Goal: Information Seeking & Learning: Learn about a topic

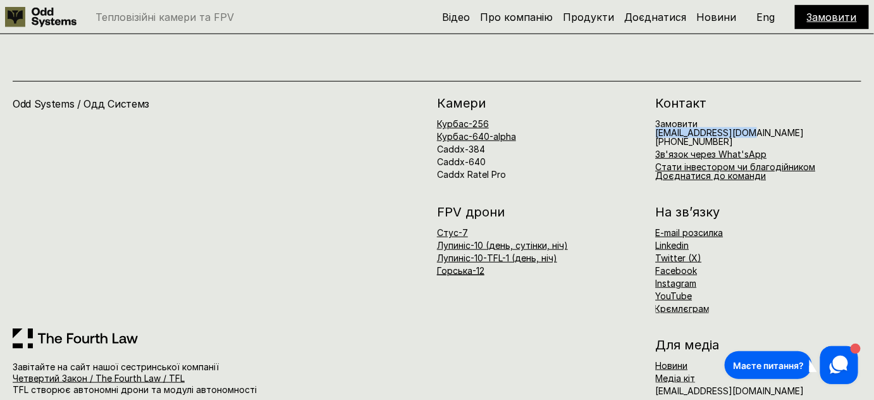
drag, startPoint x: 749, startPoint y: 120, endPoint x: 654, endPoint y: 121, distance: 94.9
click at [654, 121] on div "[PERSON_NAME]-256 Курбас-640-alpha Caddx-384 Caddx-640 Caddx Ratel Pro Контакт …" at bounding box center [649, 138] width 424 height 83
click at [786, 136] on div "Замовити [EMAIL_ADDRESS][DOMAIN_NAME] [PHONE_NUMBER] Зв'язок через What'sApp Ст…" at bounding box center [759, 150] width 206 height 61
click at [733, 170] on link "Доєднатися до команди" at bounding box center [711, 175] width 111 height 11
drag, startPoint x: 707, startPoint y: 109, endPoint x: 655, endPoint y: 120, distance: 53.5
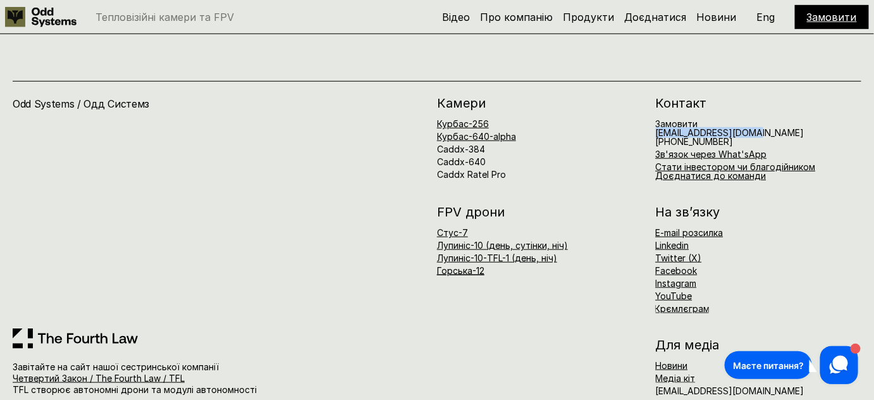
click at [655, 120] on div "[PERSON_NAME]-256 Курбас-640-alpha Caddx-384 Caddx-640 Caddx Ratel Pro Контакт …" at bounding box center [649, 138] width 424 height 83
click at [777, 214] on div "На зв’язку E-mail розсилка Linkedin Twitter (X) Facebook Instagram YouTube Крєм…" at bounding box center [759, 260] width 206 height 108
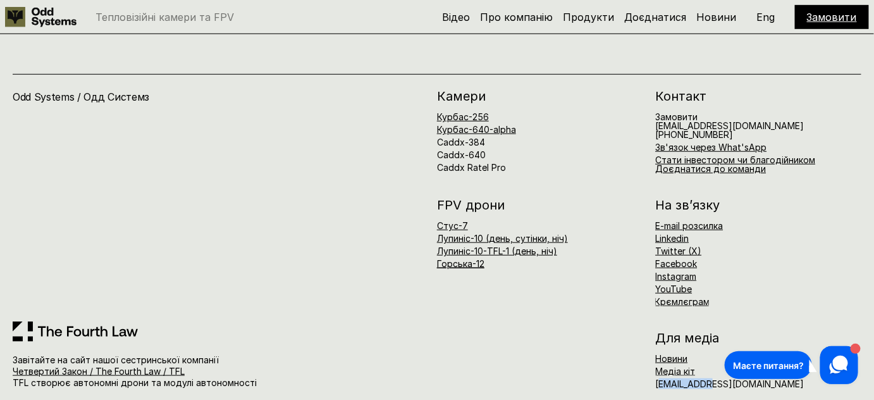
drag, startPoint x: 714, startPoint y: 373, endPoint x: 660, endPoint y: 371, distance: 53.8
click at [660, 379] on h6 "[EMAIL_ADDRESS][DOMAIN_NAME]" at bounding box center [730, 383] width 149 height 9
click at [637, 371] on div "Для медіа Новини Медіа кіт [EMAIL_ADDRESS][DOMAIN_NAME]" at bounding box center [649, 359] width 424 height 57
click at [588, 286] on div "FPV дрони [PERSON_NAME]-7 [PERSON_NAME]-10 (день, сутінки, ніч) [PERSON_NAME]-1…" at bounding box center [649, 253] width 424 height 108
drag, startPoint x: 772, startPoint y: 113, endPoint x: 651, endPoint y: 111, distance: 120.2
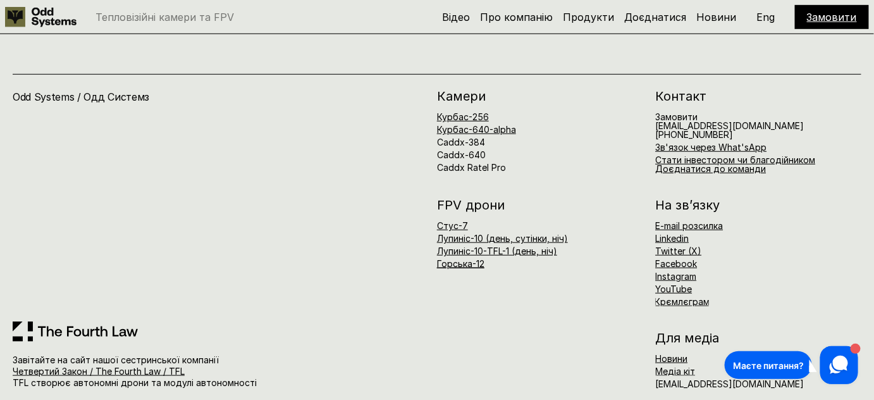
click at [651, 111] on div "[PERSON_NAME]-256 Курбас-640-alpha Caddx-384 Caddx-640 Caddx Ratel Pro Контакт …" at bounding box center [649, 131] width 424 height 83
click at [640, 117] on div "Курбас-256 Курбас-640-alpha Caddx-384 Caddx-640 Caddx Ratel Pro" at bounding box center [540, 142] width 206 height 59
click at [724, 154] on link "Стати інвестором чи благодійником" at bounding box center [736, 159] width 160 height 11
drag, startPoint x: 757, startPoint y: 111, endPoint x: 656, endPoint y: 112, distance: 101.2
click at [656, 113] on div "Замовити [EMAIL_ADDRESS][DOMAIN_NAME] [PHONE_NUMBER] Зв'язок через What'sApp Ст…" at bounding box center [759, 143] width 206 height 61
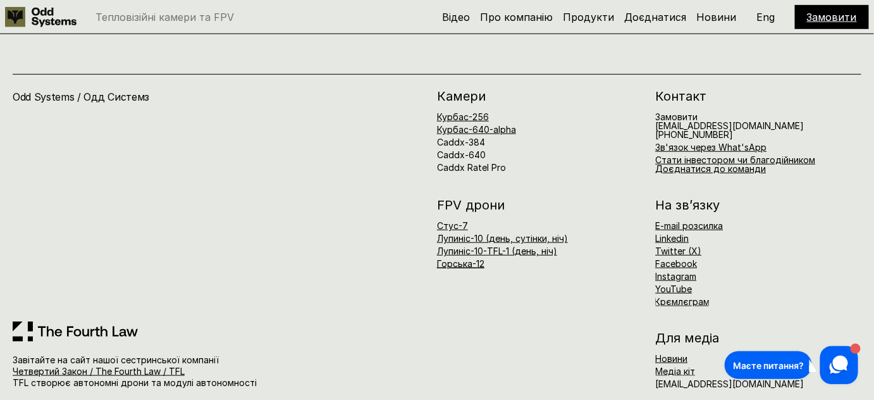
click at [634, 131] on div "Курбас-256 Курбас-640-alpha Caddx-384 Caddx-640 Caddx Ratel Pro" at bounding box center [540, 142] width 206 height 59
click at [846, 356] on icon at bounding box center [839, 364] width 24 height 24
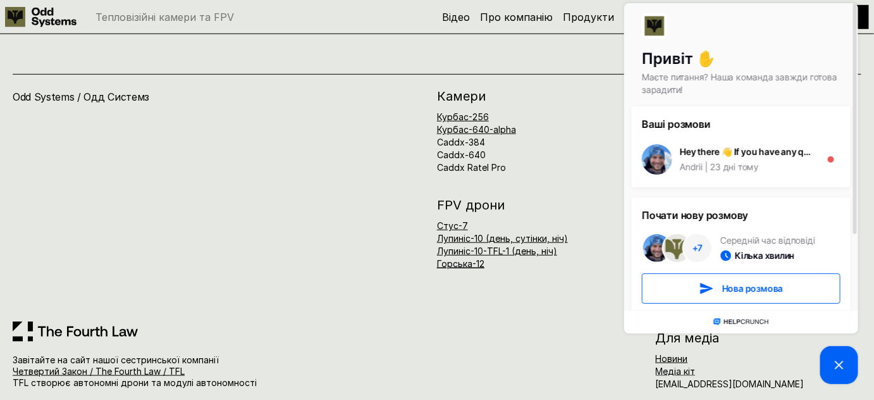
click at [832, 365] on icon at bounding box center [838, 364] width 15 height 15
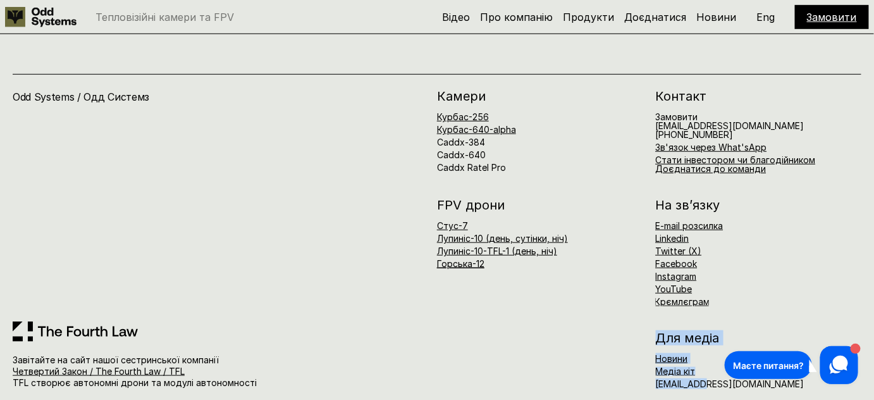
drag, startPoint x: 708, startPoint y: 368, endPoint x: 624, endPoint y: 367, distance: 84.8
click at [624, 367] on div "Для медіа Новини Медіа кіт [EMAIL_ADDRESS][DOMAIN_NAME]" at bounding box center [649, 359] width 424 height 57
click at [818, 273] on div "E-mail розсилка Linkedin Twitter (X) Facebook Instagram YouTube Крємлєграм" at bounding box center [759, 263] width 206 height 85
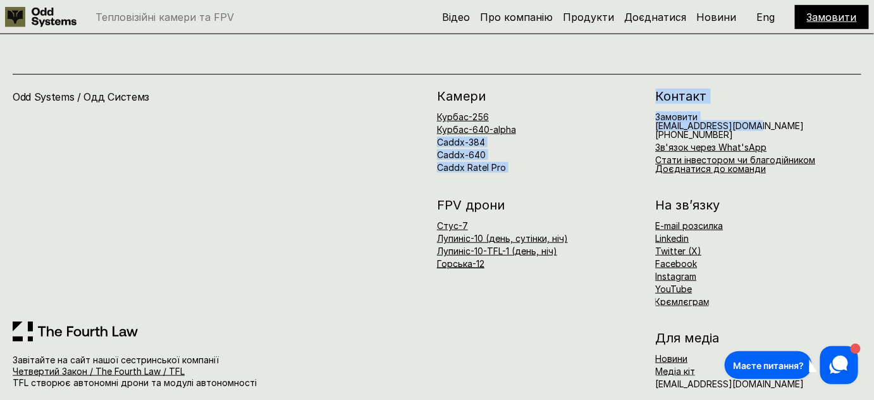
drag, startPoint x: 760, startPoint y: 111, endPoint x: 597, endPoint y: 158, distance: 169.9
click at [648, 110] on div "[PERSON_NAME]-256 Курбас-640-alpha Caddx-384 Caddx-640 Caddx Ratel Pro Контакт …" at bounding box center [649, 131] width 424 height 83
click at [597, 158] on div "[PERSON_NAME]-256 Курбас-640-alpha Caddx-384 Caddx-640 Caddx Ratel Pro Контакт …" at bounding box center [649, 131] width 424 height 83
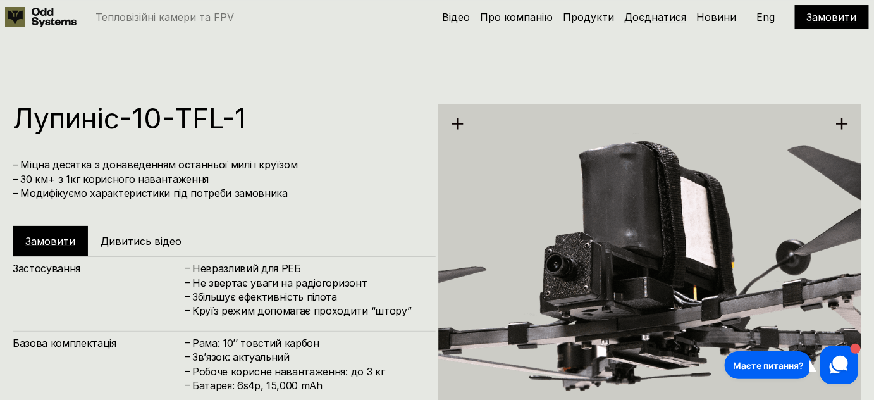
click at [656, 14] on link "Доєднатися" at bounding box center [655, 17] width 62 height 13
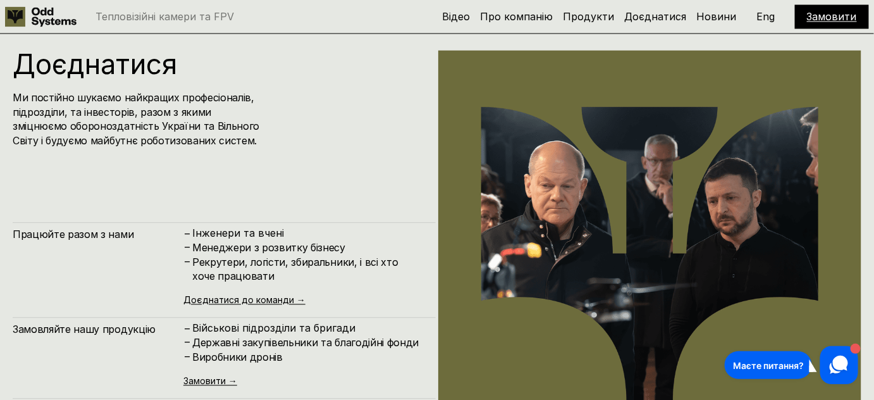
scroll to position [4122, 0]
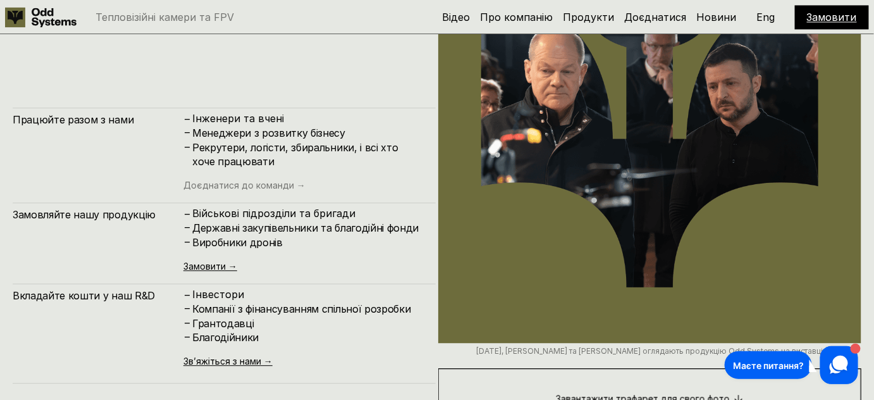
click at [244, 186] on link "Доєднатися до команди →" at bounding box center [244, 185] width 122 height 11
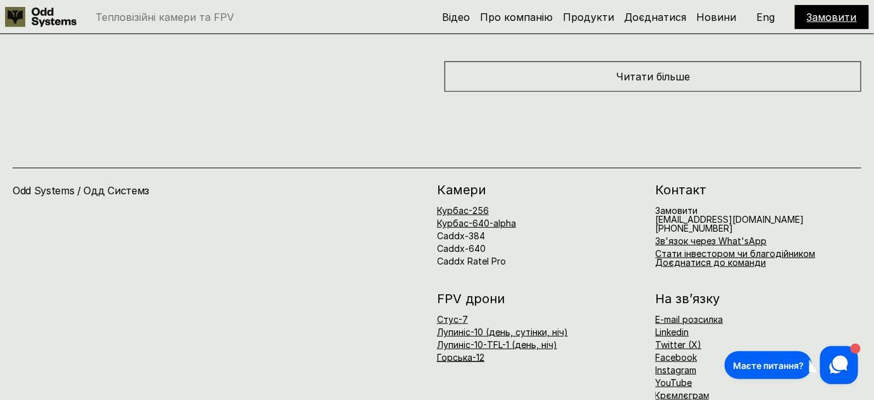
scroll to position [5100, 0]
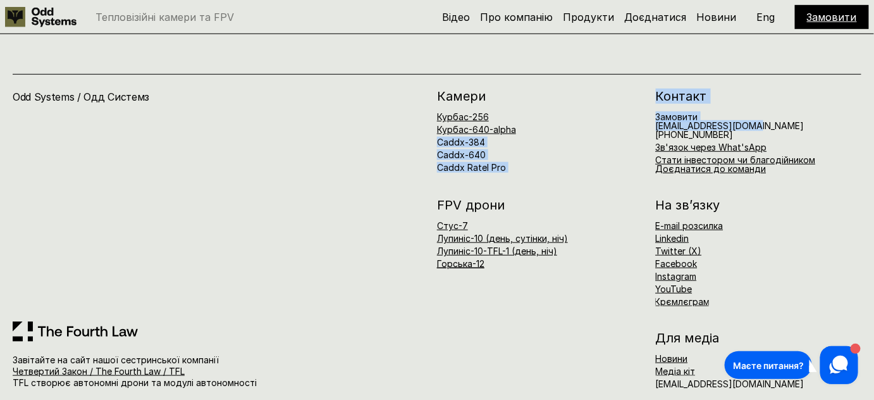
drag, startPoint x: 765, startPoint y: 109, endPoint x: 638, endPoint y: 111, distance: 126.5
click at [638, 111] on div "[PERSON_NAME]-256 Курбас-640-alpha Caddx-384 Caddx-640 Caddx Ratel Pro Контакт …" at bounding box center [649, 131] width 424 height 83
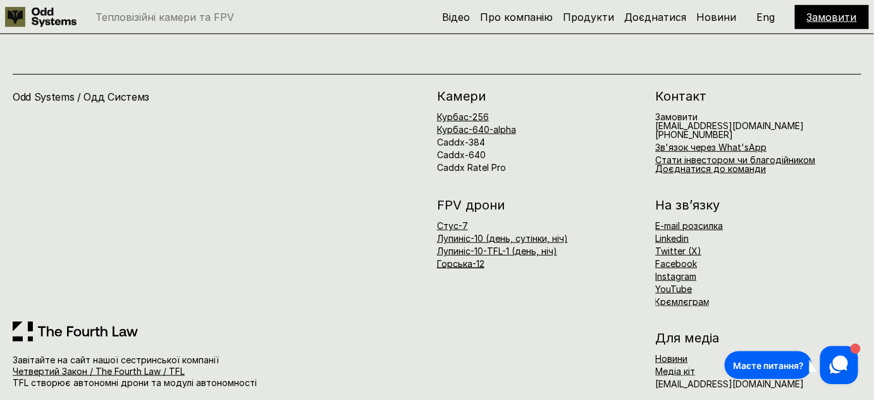
click at [742, 262] on div "E-mail розсилка Linkedin Twitter (X) Facebook Instagram YouTube Крємлєграм" at bounding box center [759, 263] width 206 height 85
click at [765, 221] on div "E-mail розсилка Linkedin Twitter (X) Facebook Instagram YouTube Крємлєграм" at bounding box center [759, 263] width 206 height 85
click at [706, 220] on link "E-mail розсилка" at bounding box center [690, 225] width 68 height 11
drag, startPoint x: 624, startPoint y: 340, endPoint x: 658, endPoint y: 340, distance: 34.2
click at [624, 340] on div at bounding box center [540, 348] width 206 height 34
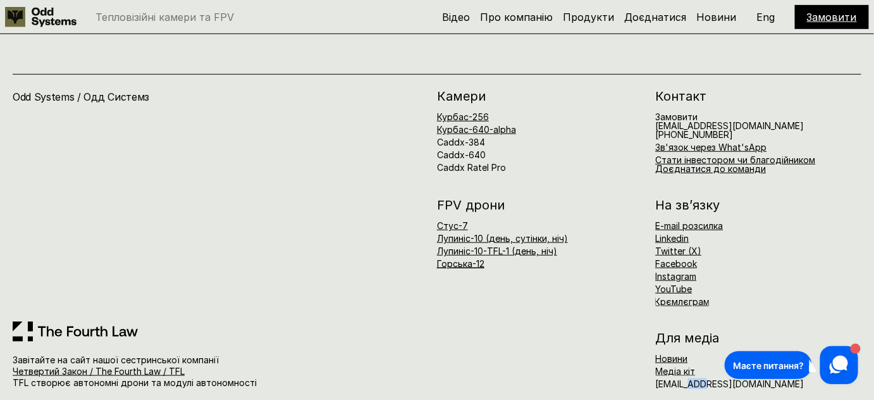
drag, startPoint x: 692, startPoint y: 374, endPoint x: 706, endPoint y: 370, distance: 15.0
click at [706, 379] on h6 "[EMAIL_ADDRESS][DOMAIN_NAME]" at bounding box center [730, 383] width 149 height 9
click at [707, 379] on h6 "[EMAIL_ADDRESS][DOMAIN_NAME]" at bounding box center [730, 383] width 149 height 9
drag, startPoint x: 706, startPoint y: 371, endPoint x: 663, endPoint y: 372, distance: 43.6
click at [663, 379] on h6 "[EMAIL_ADDRESS][DOMAIN_NAME]" at bounding box center [730, 383] width 149 height 9
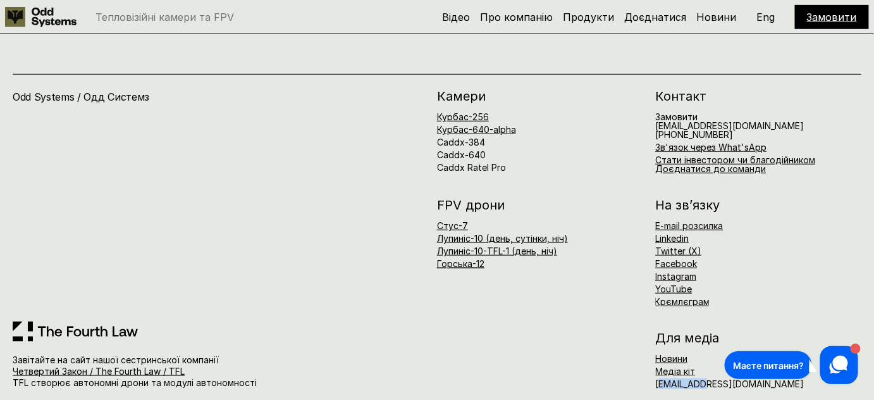
click at [662, 379] on h6 "[EMAIL_ADDRESS][DOMAIN_NAME]" at bounding box center [730, 383] width 149 height 9
drag, startPoint x: 656, startPoint y: 373, endPoint x: 678, endPoint y: 374, distance: 22.2
click at [661, 379] on h6 "[EMAIL_ADDRESS][DOMAIN_NAME]" at bounding box center [730, 383] width 149 height 9
click at [786, 234] on div "E-mail розсилка Linkedin Twitter (X) Facebook Instagram YouTube Крємлєграм" at bounding box center [759, 263] width 206 height 85
drag, startPoint x: 775, startPoint y: 108, endPoint x: 684, endPoint y: 112, distance: 91.8
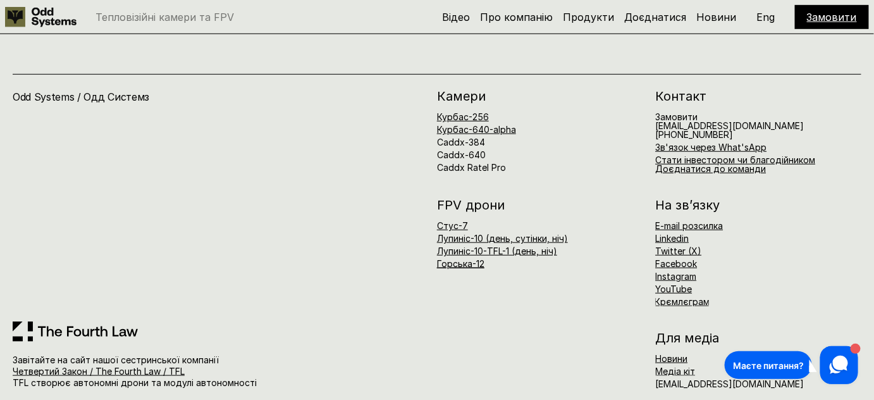
click at [684, 113] on div "Замовити [EMAIL_ADDRESS][DOMAIN_NAME] [PHONE_NUMBER] Зв'язок через What'sApp Ст…" at bounding box center [759, 143] width 206 height 61
drag, startPoint x: 720, startPoint y: 112, endPoint x: 102, endPoint y: 111, distance: 617.9
click at [720, 113] on h6 "Замовити [EMAIL_ADDRESS][DOMAIN_NAME] [PHONE_NUMBER]" at bounding box center [730, 126] width 149 height 27
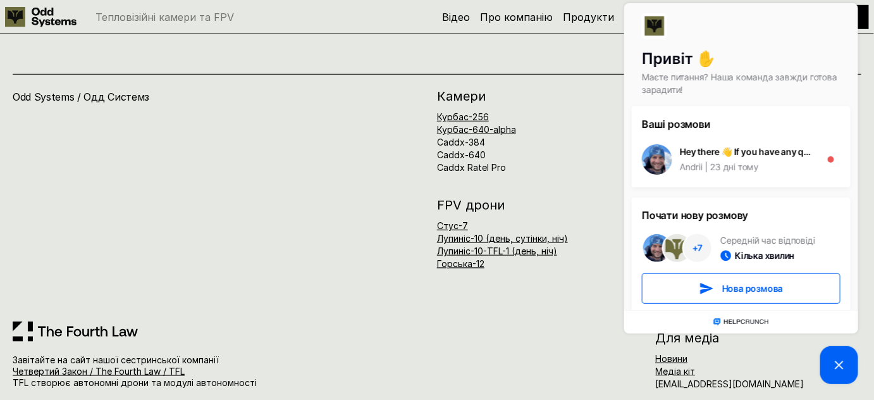
click at [607, 168] on div "[PERSON_NAME]-256 Курбас-640-alpha Caddx-384 Caddx-640 Caddx Ratel Pro Контакт …" at bounding box center [649, 239] width 424 height 299
click at [548, 281] on div "FPV дрони [PERSON_NAME]-7 [PERSON_NAME]-10 (день, сутінки, ніч) [PERSON_NAME]-1…" at bounding box center [649, 253] width 424 height 108
click at [588, 357] on div "Для медіа Новини Медіа кіт [EMAIL_ADDRESS][DOMAIN_NAME]" at bounding box center [649, 359] width 424 height 57
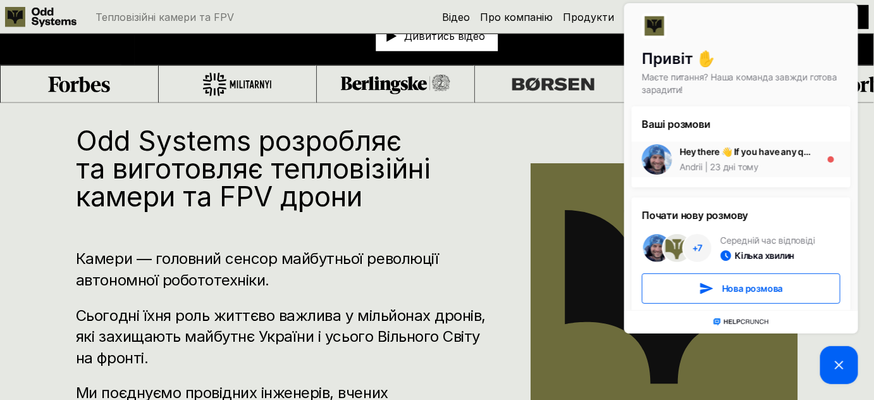
scroll to position [40, 0]
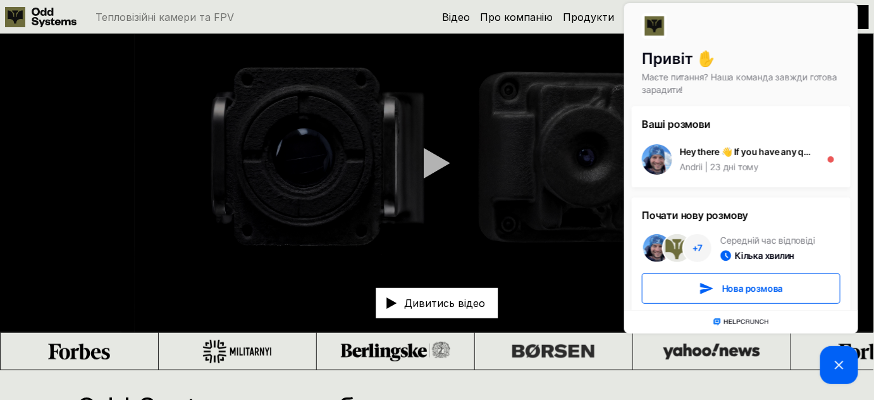
click at [832, 371] on icon at bounding box center [838, 364] width 15 height 15
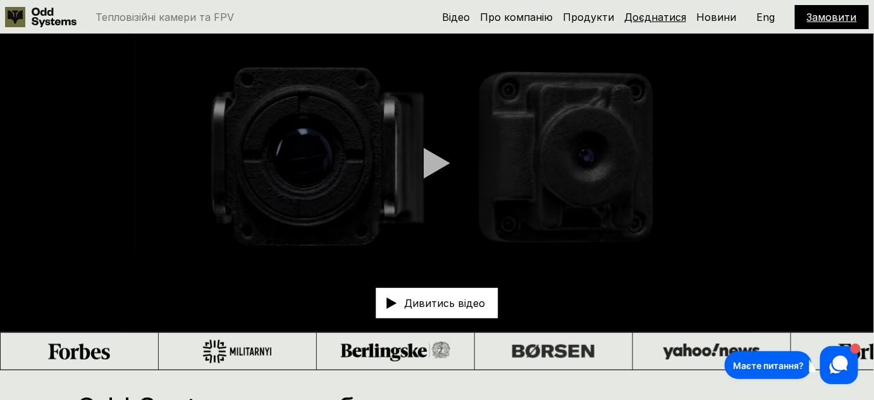
click at [669, 20] on link "Доєднатися" at bounding box center [655, 17] width 62 height 13
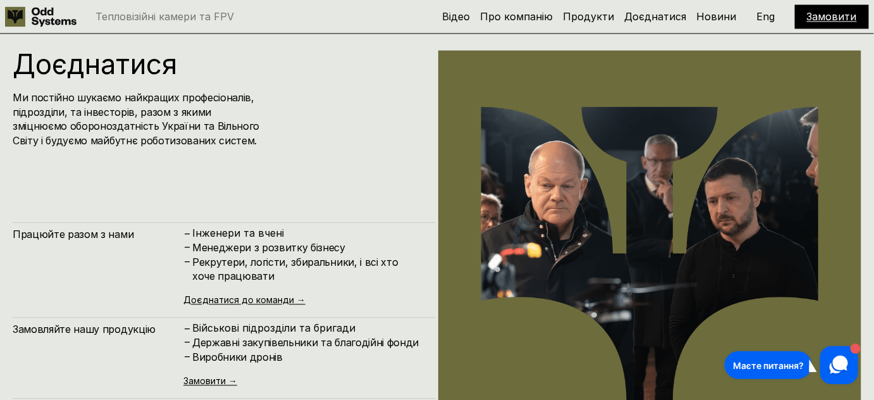
scroll to position [4122, 0]
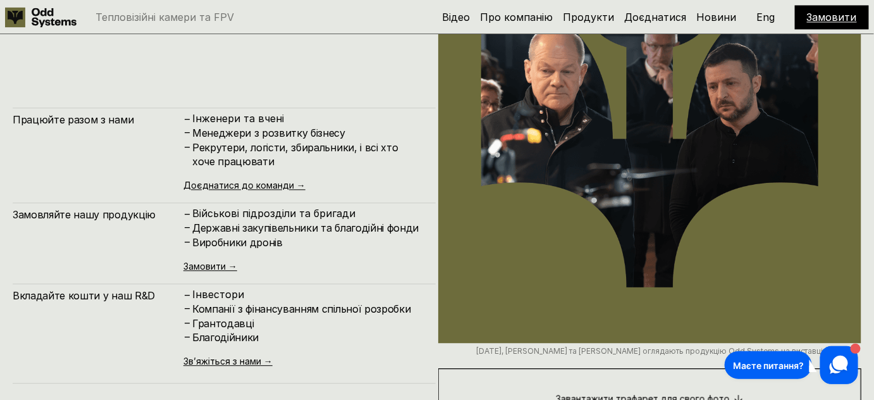
click at [213, 272] on div "Працюйте разом з нами – [PERSON_NAME] та вчені – Менеджери з розвитку бізнесу –…" at bounding box center [224, 246] width 423 height 276
click at [219, 268] on link "Замовити →" at bounding box center [210, 266] width 54 height 11
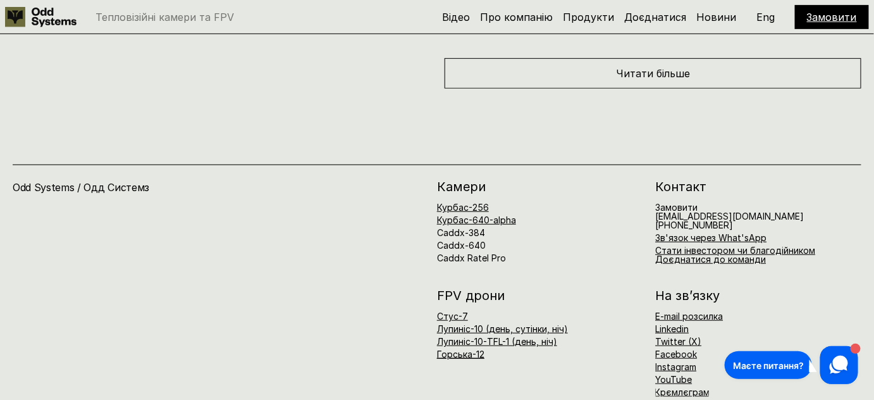
scroll to position [5100, 0]
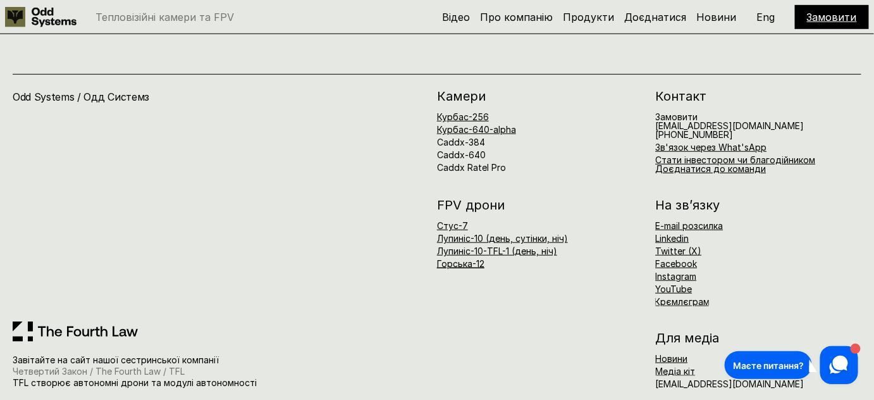
click at [145, 366] on link "Четвертий Закон / The Fourth Law / TFL" at bounding box center [99, 371] width 172 height 11
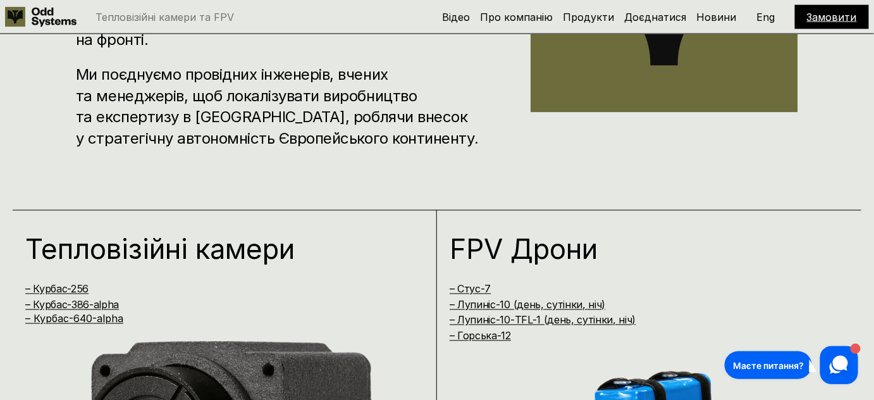
drag, startPoint x: 543, startPoint y: 333, endPoint x: 581, endPoint y: 74, distance: 262.1
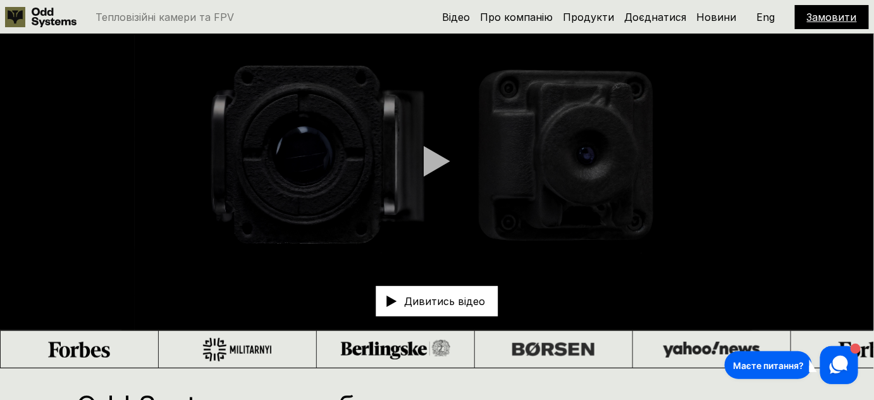
scroll to position [0, 0]
